Goal: Information Seeking & Learning: Understand process/instructions

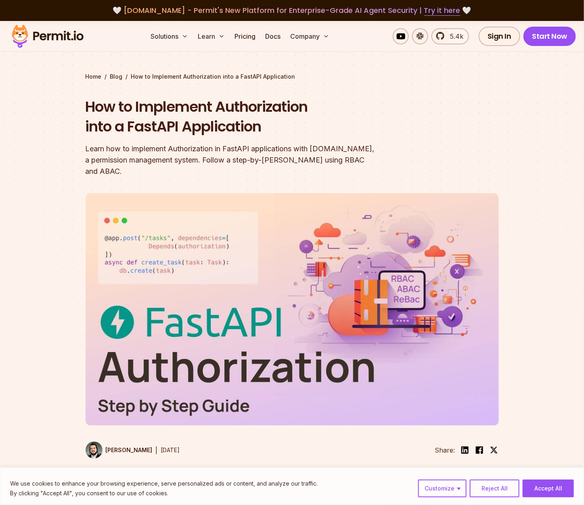
scroll to position [692, 0]
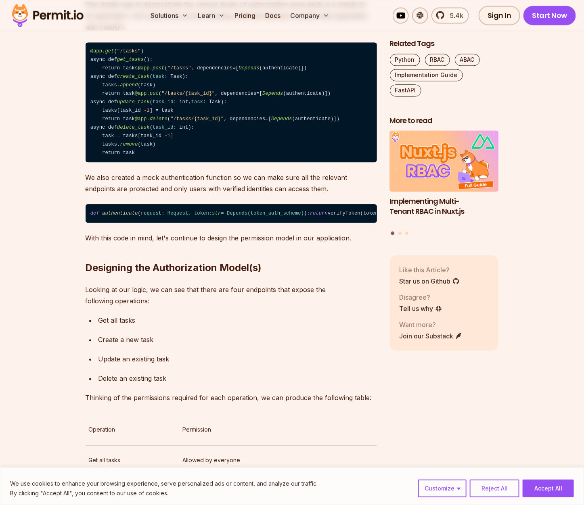
drag, startPoint x: 561, startPoint y: 482, endPoint x: 524, endPoint y: 407, distance: 84.2
click at [561, 482] on button "Accept All" at bounding box center [547, 488] width 51 height 18
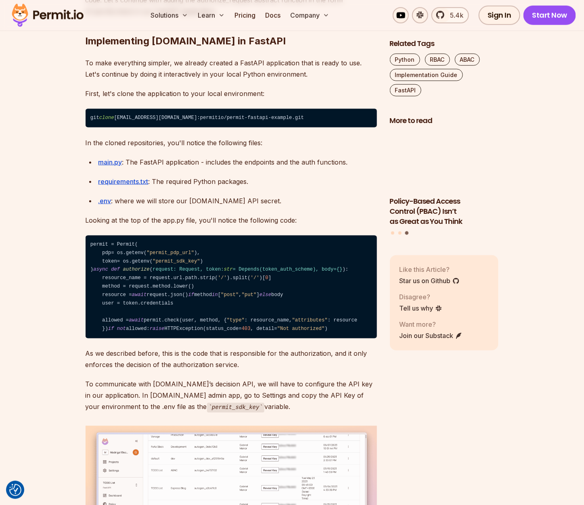
scroll to position [3072, 0]
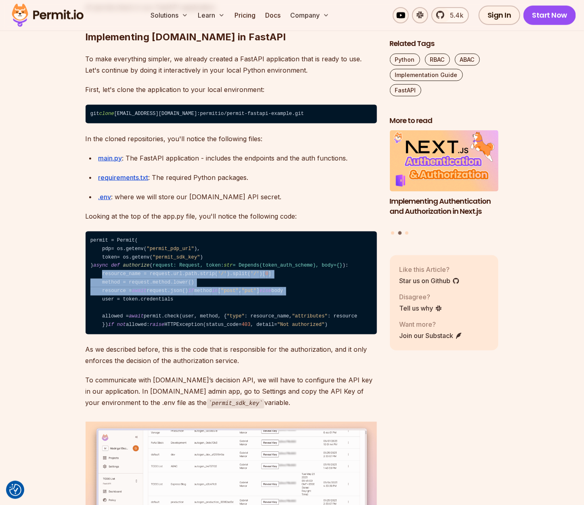
drag, startPoint x: 103, startPoint y: 375, endPoint x: 318, endPoint y: 390, distance: 215.1
click at [318, 335] on code "permit = Permit( pdp= os.getenv( "permit_pdp_url" ), token= os.getenv( "permit_…" at bounding box center [230, 282] width 291 height 103
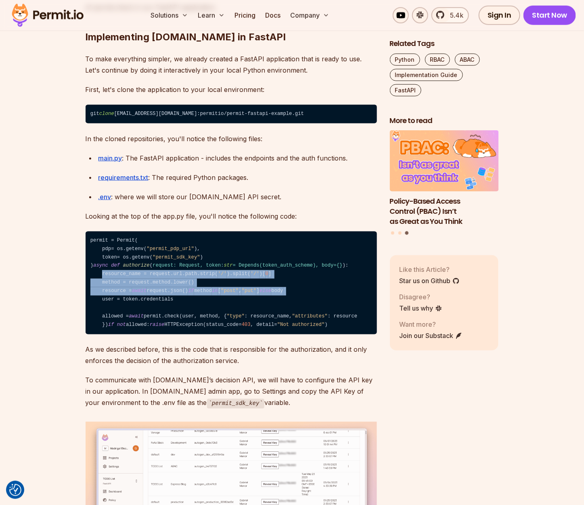
copy code "resource_name = request.url.path.strip( '/' ).split( '/' )[ 0 ] method = reques…"
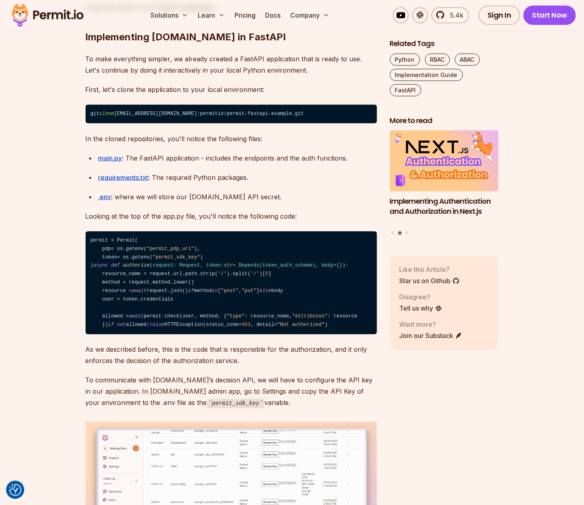
click at [302, 335] on code "permit = Permit( pdp= os.getenv( "permit_pdp_url" ), token= os.getenv( "permit_…" at bounding box center [230, 282] width 291 height 103
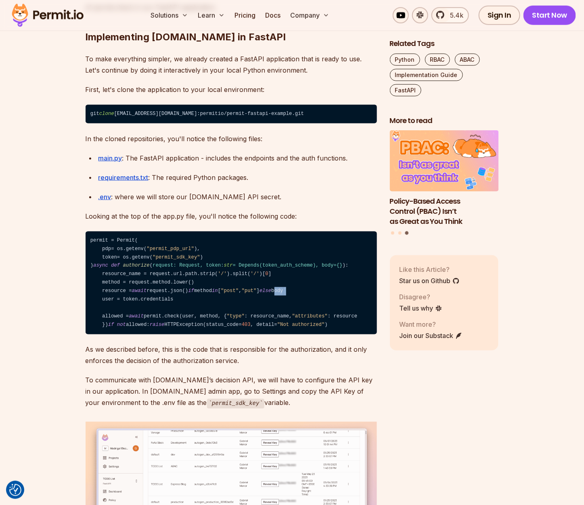
copy code "body"
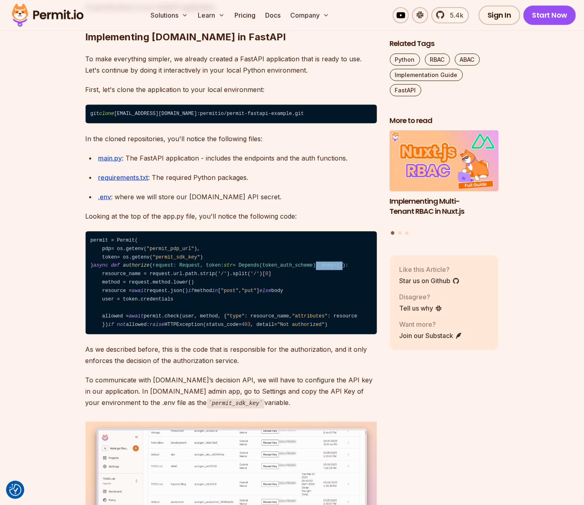
drag, startPoint x: 319, startPoint y: 367, endPoint x: 344, endPoint y: 366, distance: 25.4
click at [342, 269] on span "request: Request, token: str = Depends( token_auth_scheme ), body={}" at bounding box center [247, 266] width 190 height 6
copy span ", body={}"
drag, startPoint x: 491, startPoint y: 365, endPoint x: 463, endPoint y: 326, distance: 47.9
click at [491, 364] on div "Related Tags Python RBAC ABAC Implementation Guide FastAPI More to read Impleme…" at bounding box center [444, 214] width 109 height 350
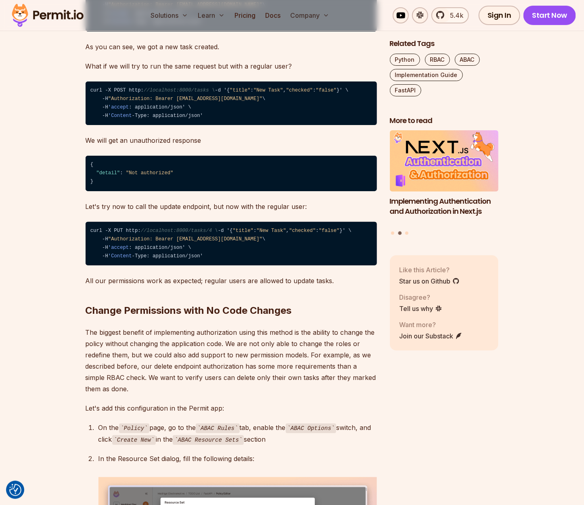
scroll to position [3980, 0]
